Goal: Register for event/course

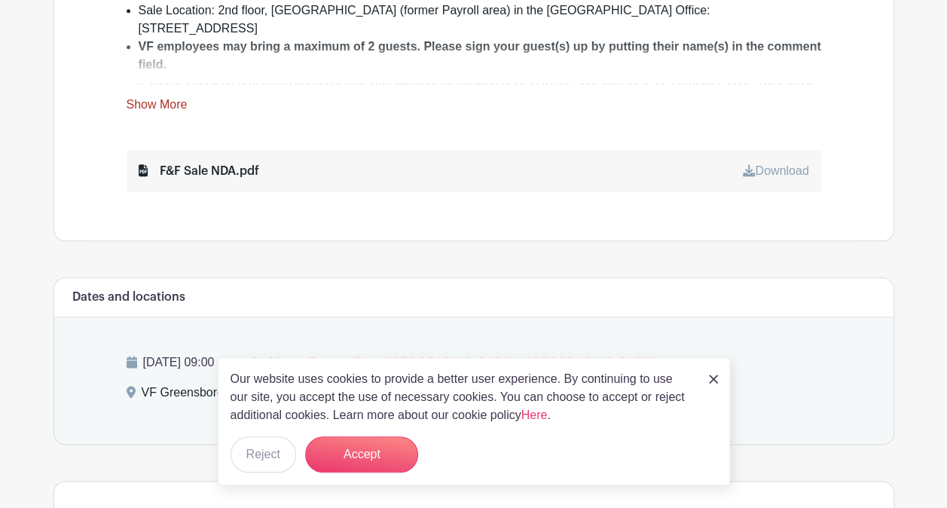
scroll to position [752, 0]
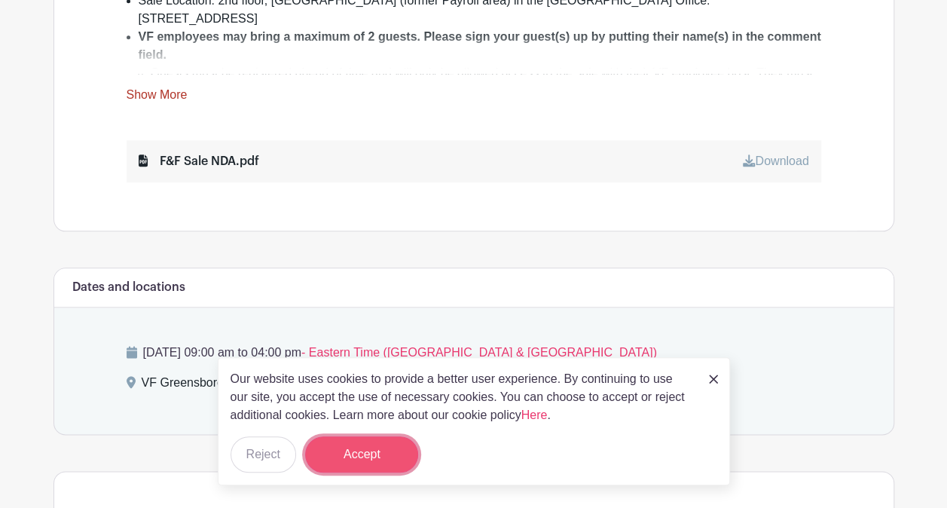
click at [349, 449] on button "Accept" at bounding box center [361, 454] width 113 height 36
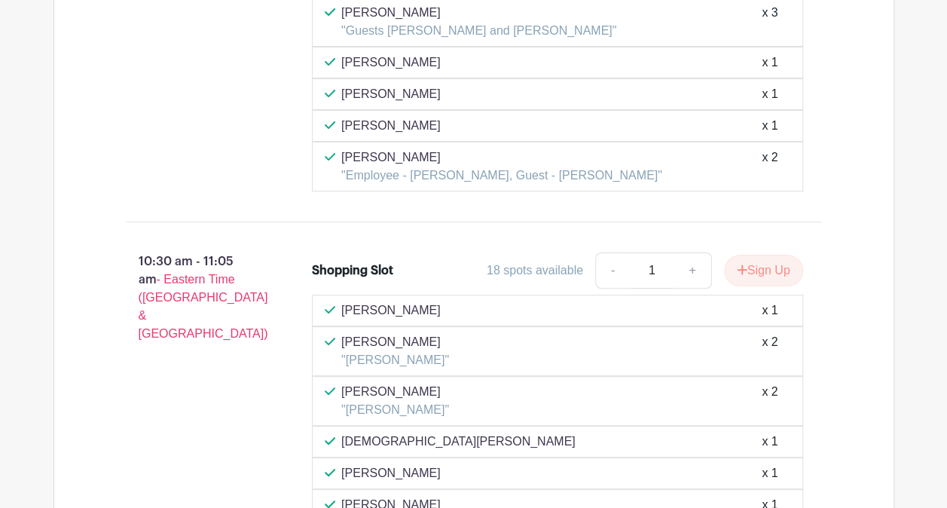
scroll to position [2988, 0]
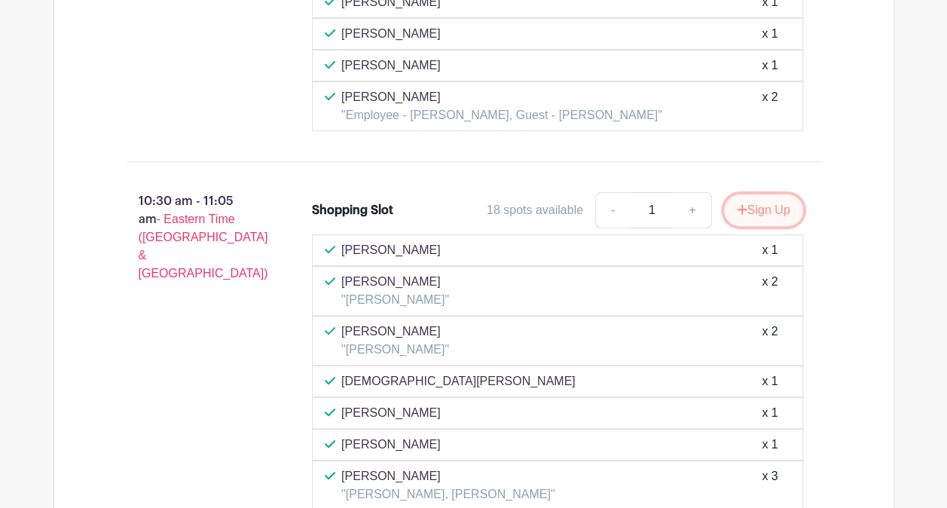
click at [751, 194] on button "Sign Up" at bounding box center [763, 210] width 79 height 32
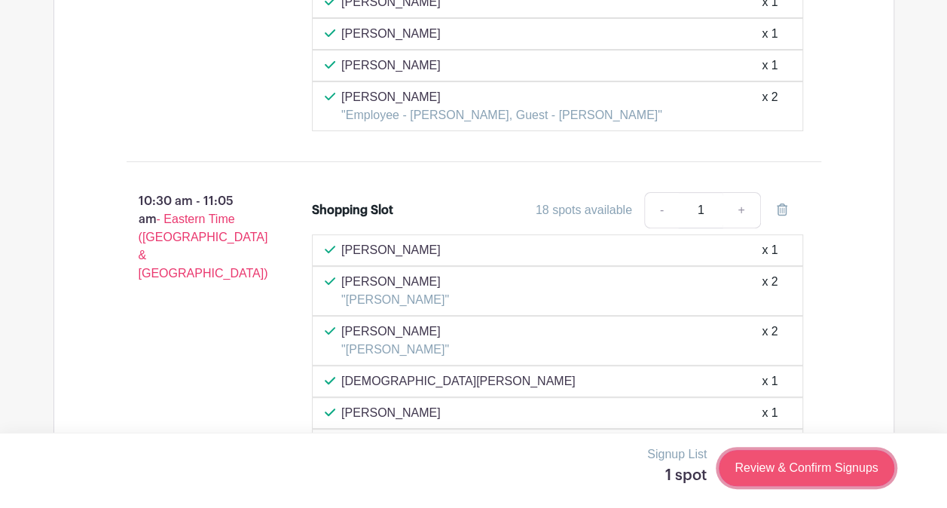
click at [791, 469] on link "Review & Confirm Signups" at bounding box center [806, 468] width 175 height 36
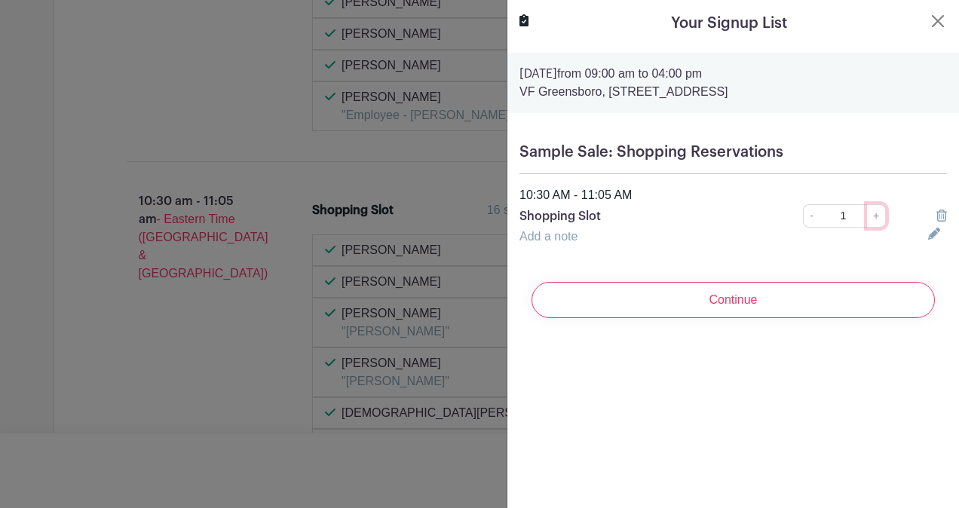
click at [867, 214] on link "+" at bounding box center [876, 215] width 19 height 23
type input "3"
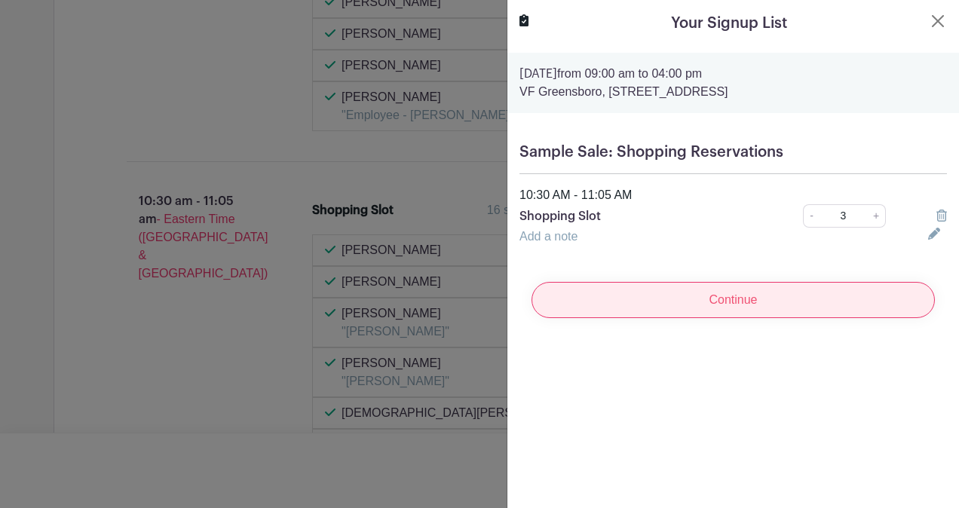
click at [727, 303] on input "Continue" at bounding box center [732, 300] width 403 height 36
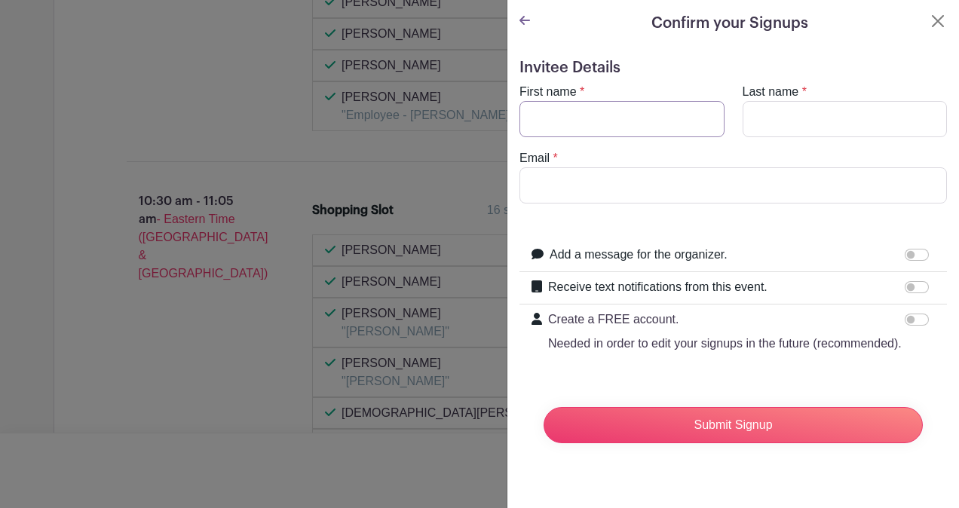
click at [589, 115] on input "First name" at bounding box center [621, 119] width 205 height 36
type input "[PERSON_NAME]"
type input "[EMAIL_ADDRESS][DOMAIN_NAME]"
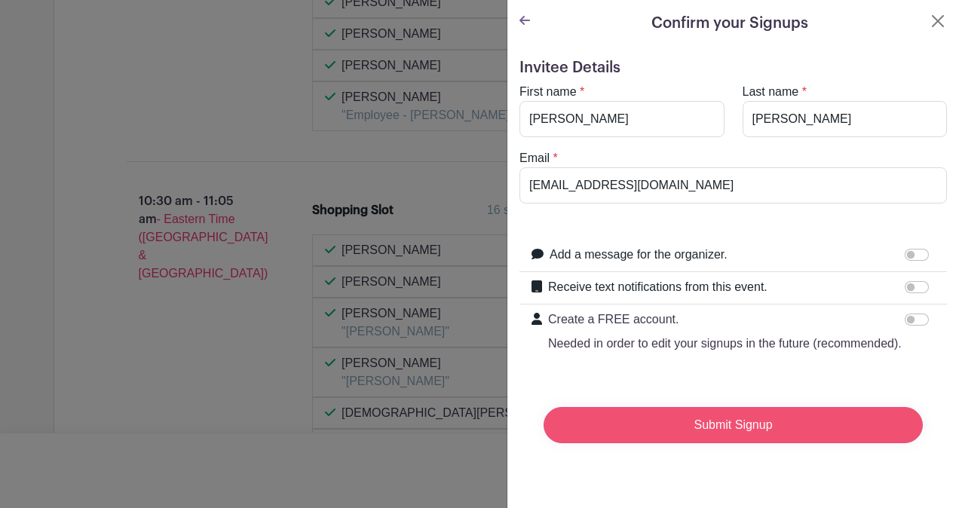
click at [701, 440] on input "Submit Signup" at bounding box center [732, 425] width 379 height 36
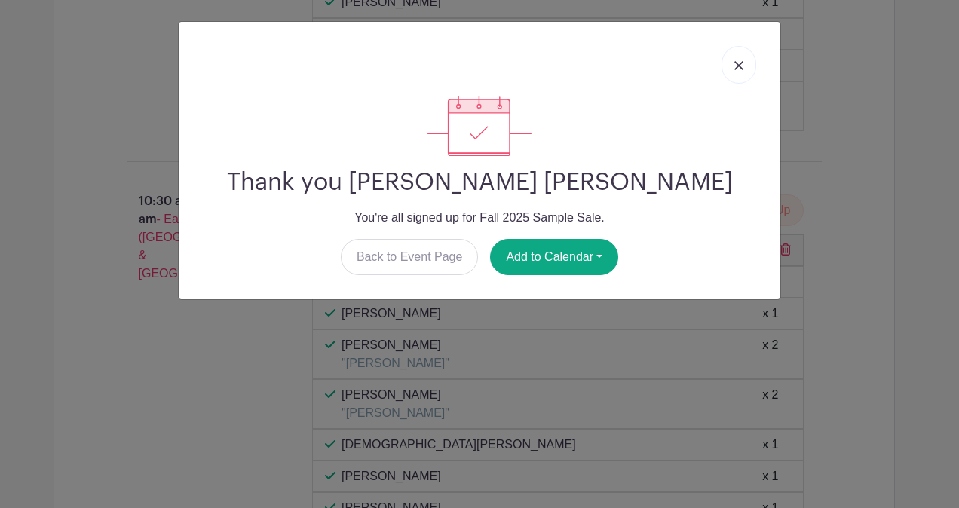
click at [745, 68] on link at bounding box center [738, 65] width 35 height 38
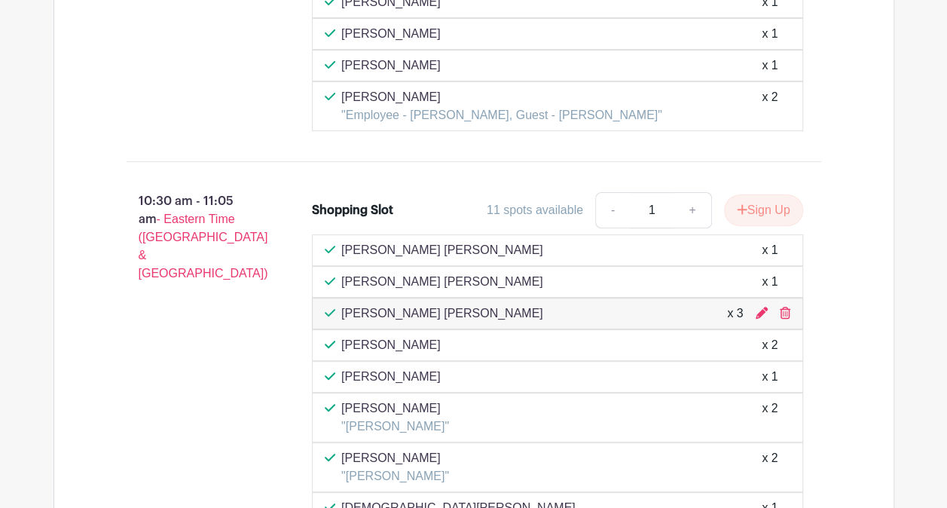
click at [850, 112] on div "09:00 am - 09:35 am - Eastern Time ([GEOGRAPHIC_DATA] & [GEOGRAPHIC_DATA]) Shop…" at bounding box center [473, 161] width 767 height 3707
